Goal: Transaction & Acquisition: Book appointment/travel/reservation

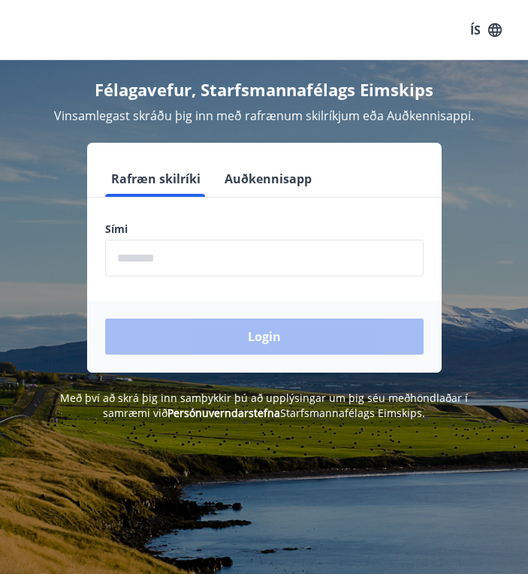
click at [134, 258] on input "phone" at bounding box center [264, 258] width 319 height 37
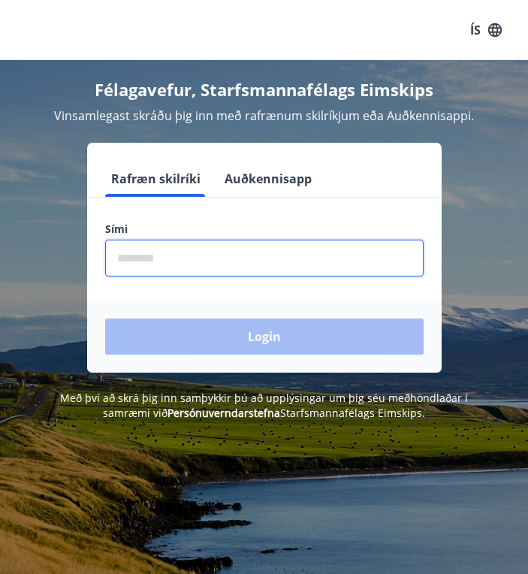
type input "********"
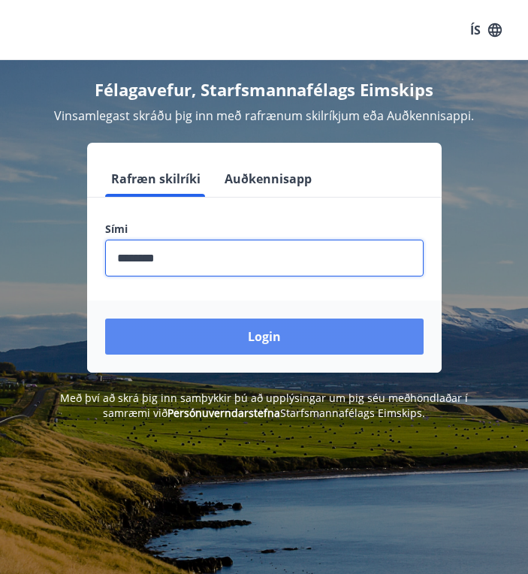
click at [210, 329] on button "Login" at bounding box center [264, 337] width 319 height 36
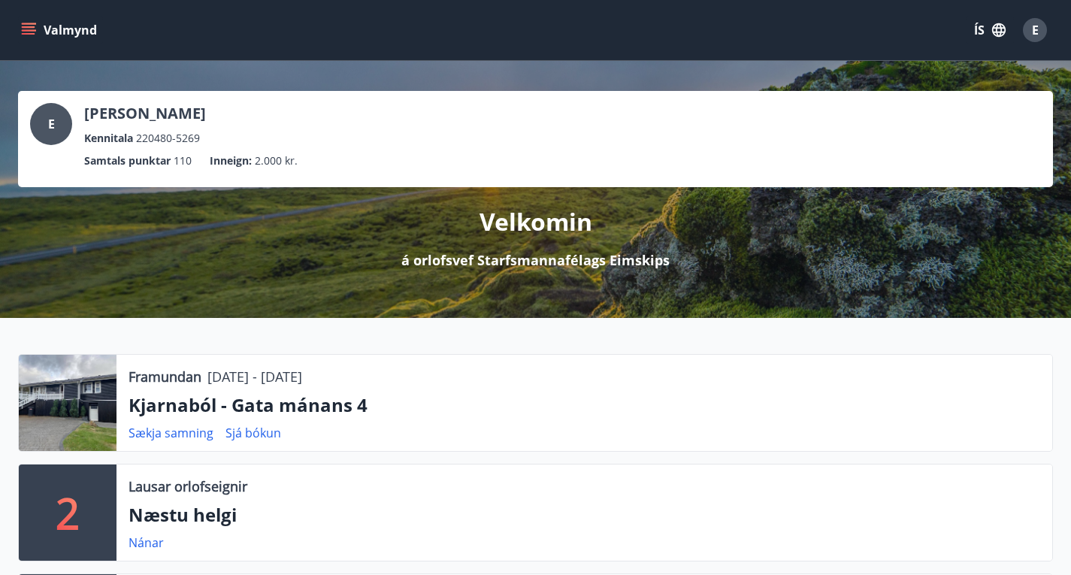
click at [29, 32] on icon "menu" at bounding box center [28, 30] width 15 height 15
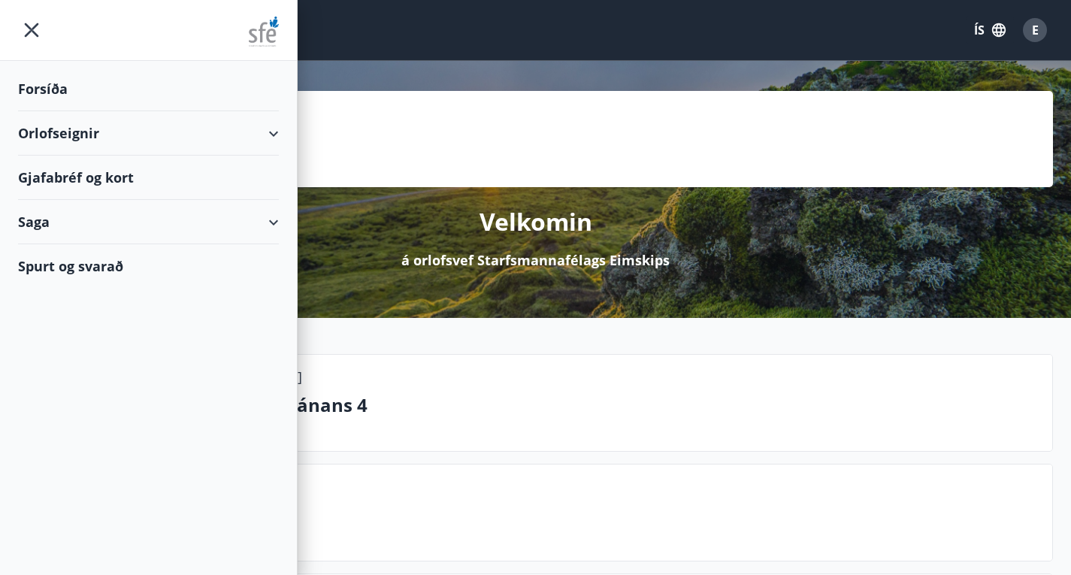
click at [252, 136] on div "Orlofseignir" at bounding box center [148, 133] width 261 height 44
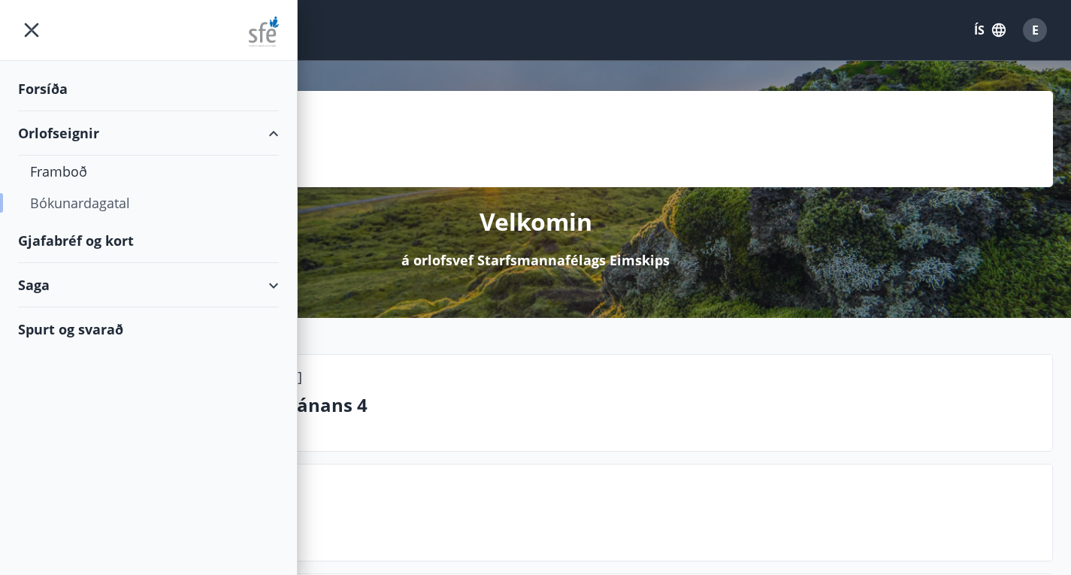
click at [119, 204] on div "Bókunardagatal" at bounding box center [148, 203] width 237 height 32
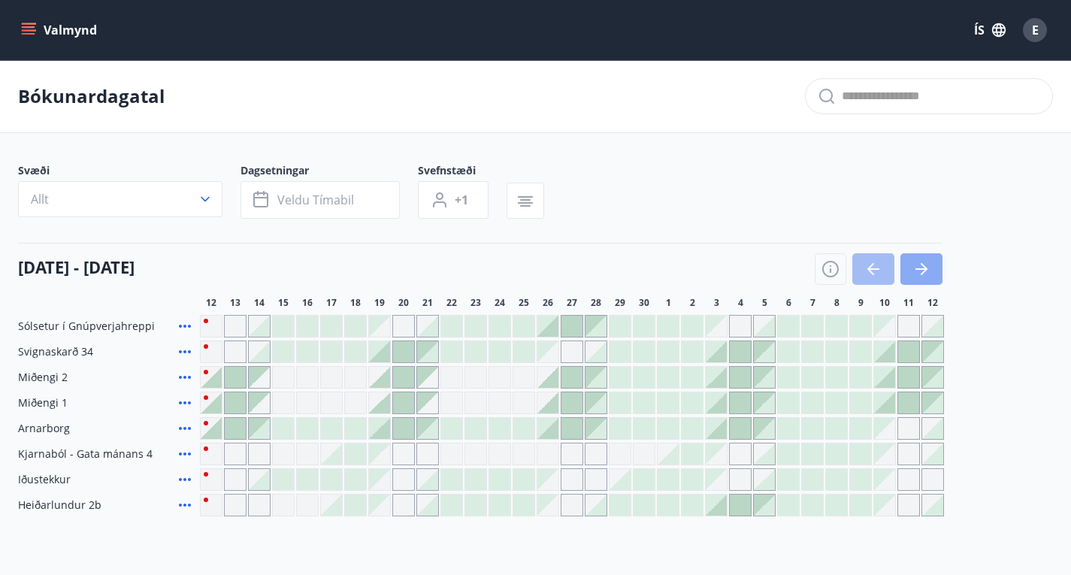
click at [911, 285] on button "button" at bounding box center [921, 269] width 42 height 32
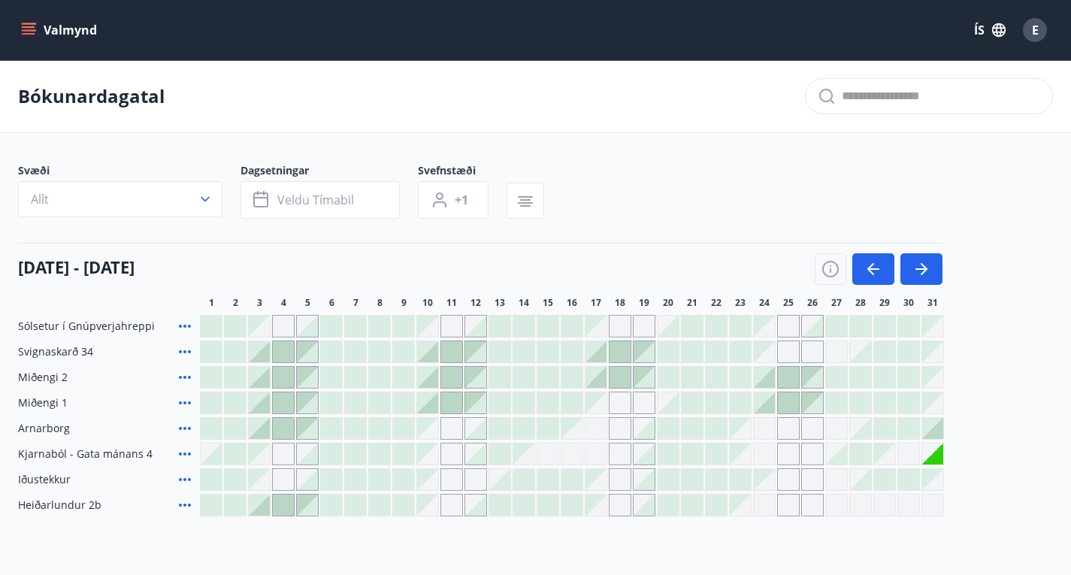
click at [598, 388] on div at bounding box center [595, 377] width 21 height 21
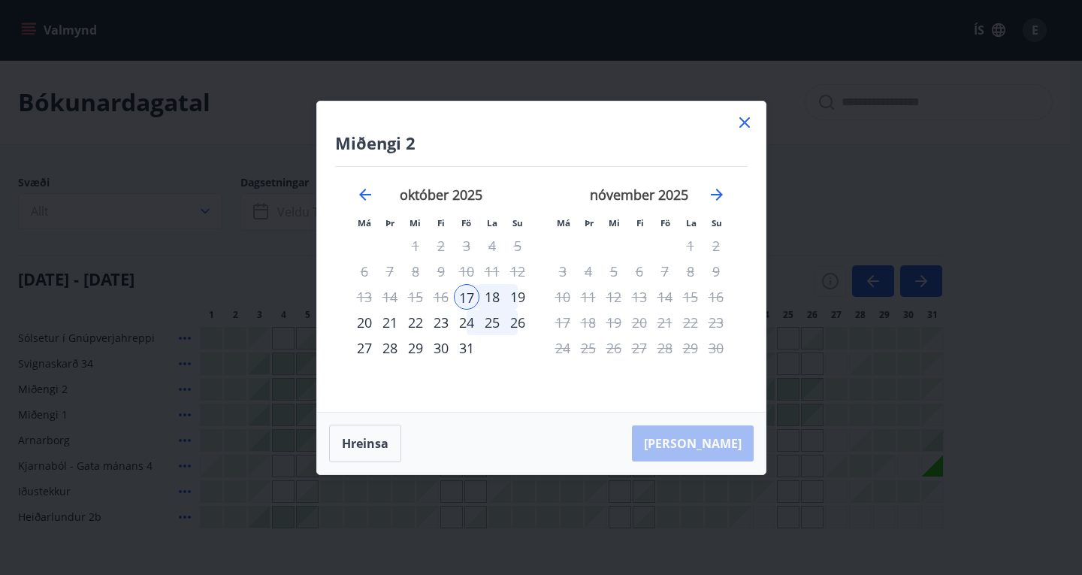
click at [523, 298] on div "19" at bounding box center [518, 297] width 26 height 26
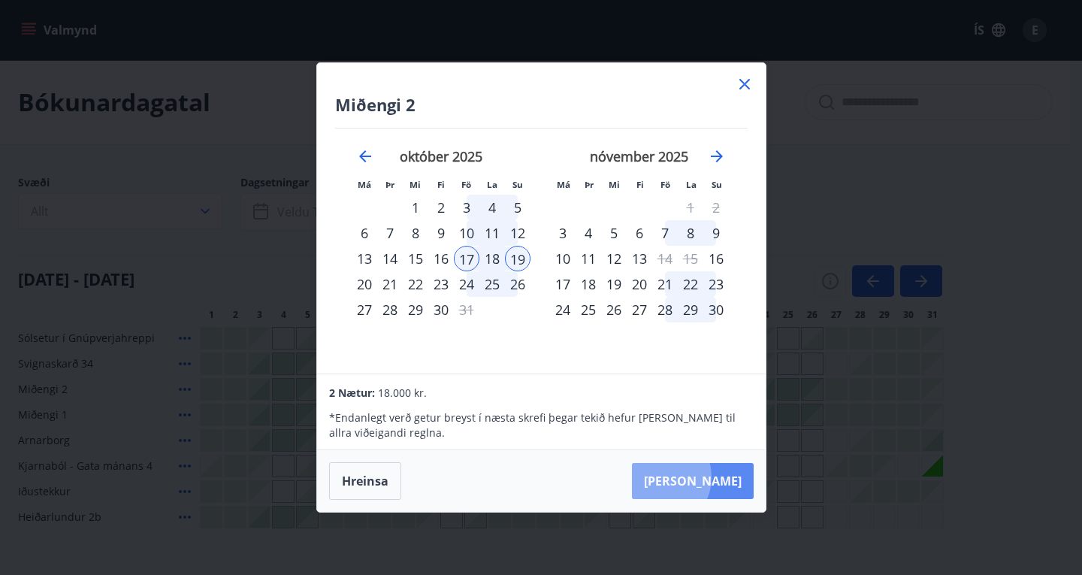
click at [705, 477] on button "Taka Frá" at bounding box center [693, 481] width 122 height 36
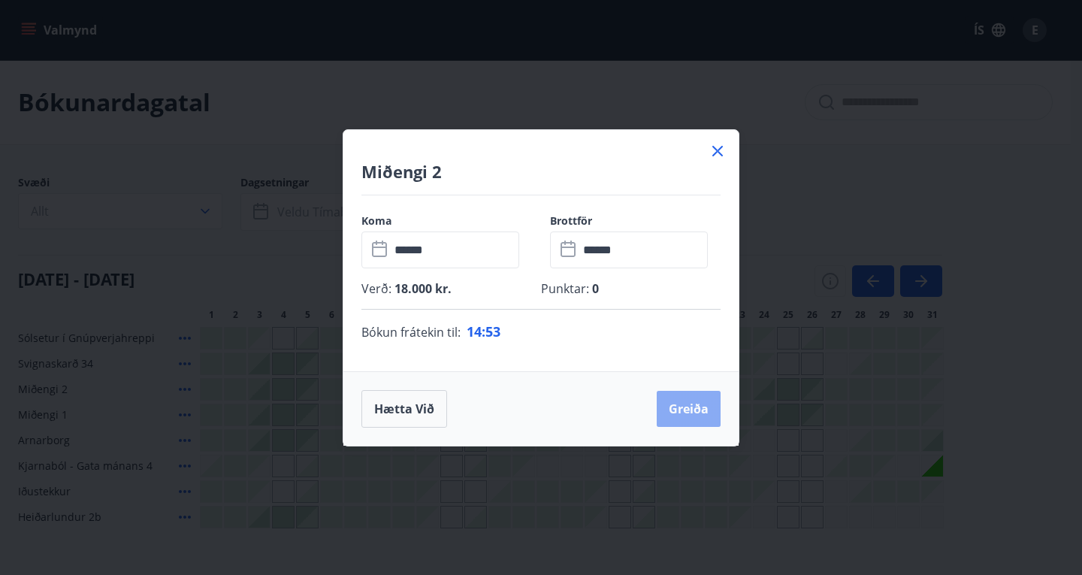
click at [678, 404] on button "Greiða" at bounding box center [689, 409] width 64 height 36
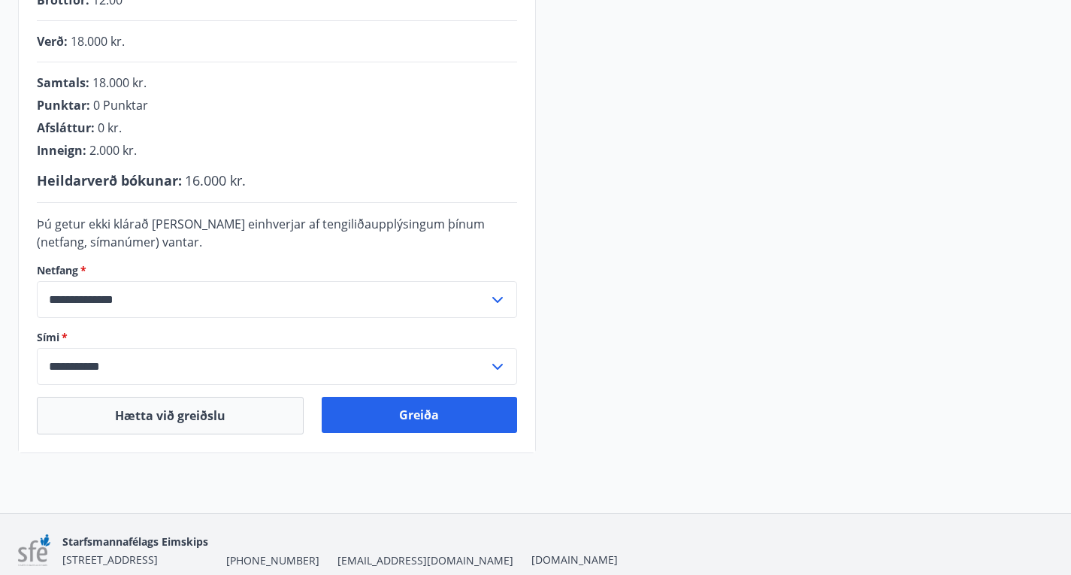
scroll to position [376, 0]
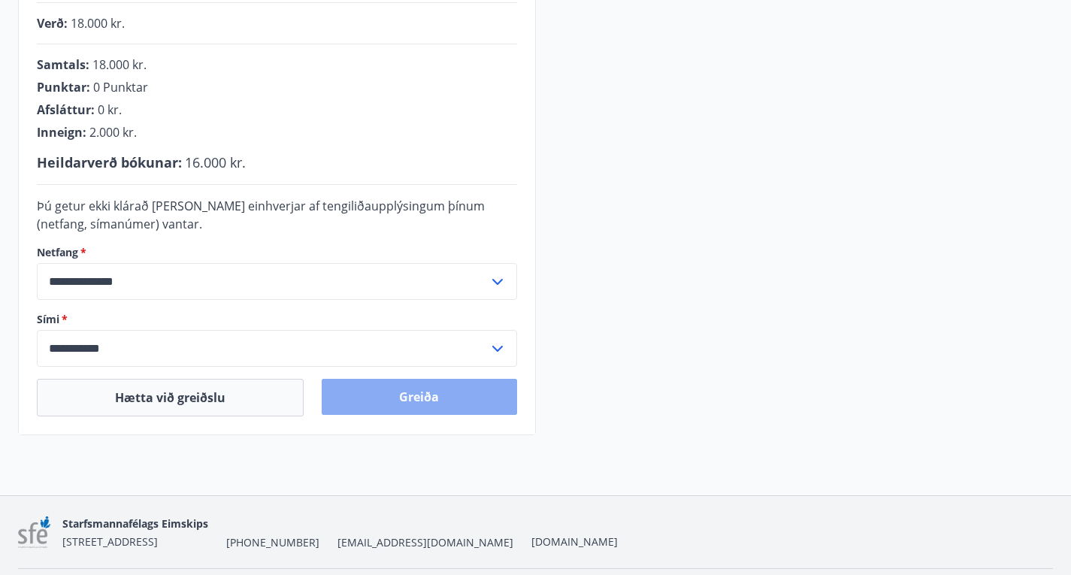
click at [431, 415] on button "Greiða" at bounding box center [419, 397] width 195 height 36
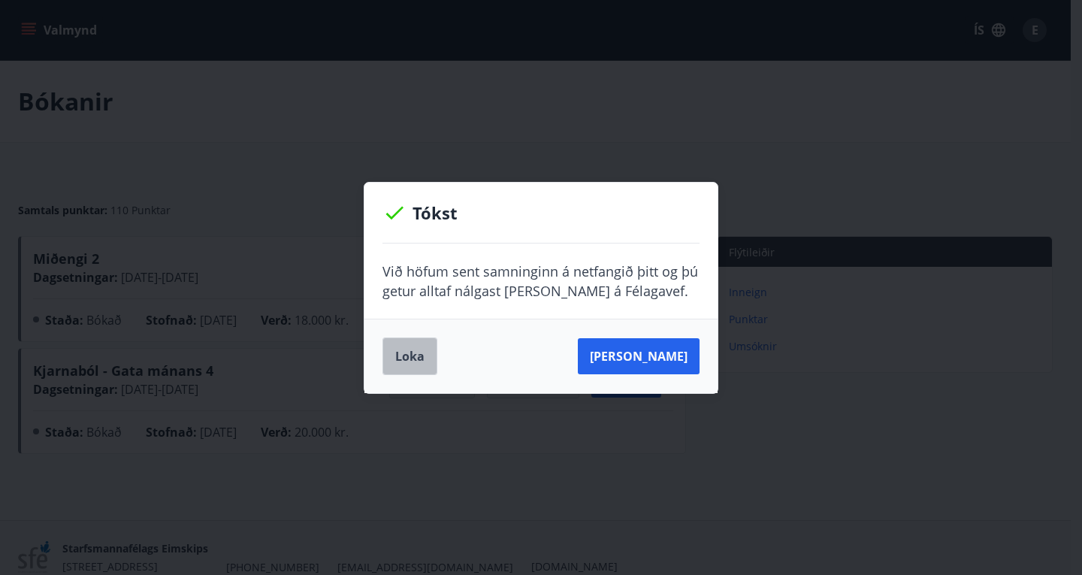
click at [403, 364] on button "Loka" at bounding box center [409, 356] width 55 height 38
